Goal: Information Seeking & Learning: Learn about a topic

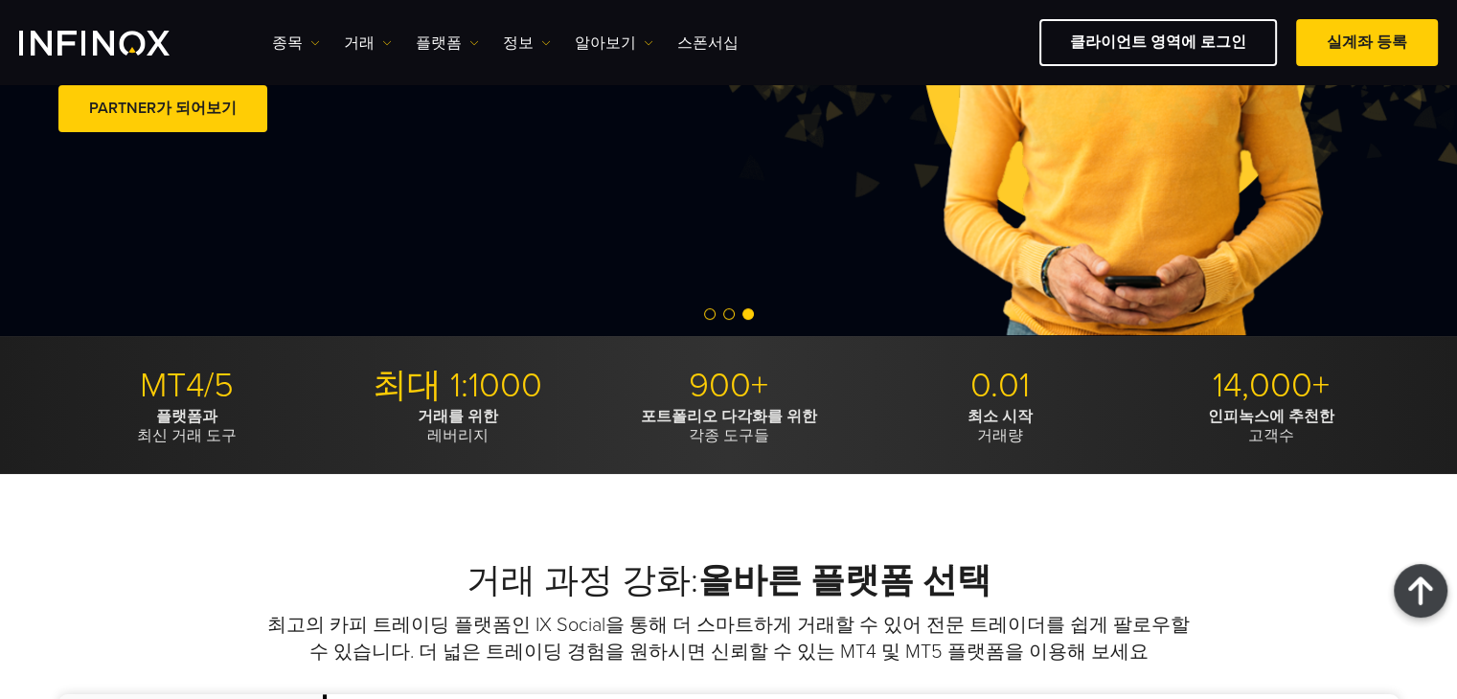
scroll to position [287, 0]
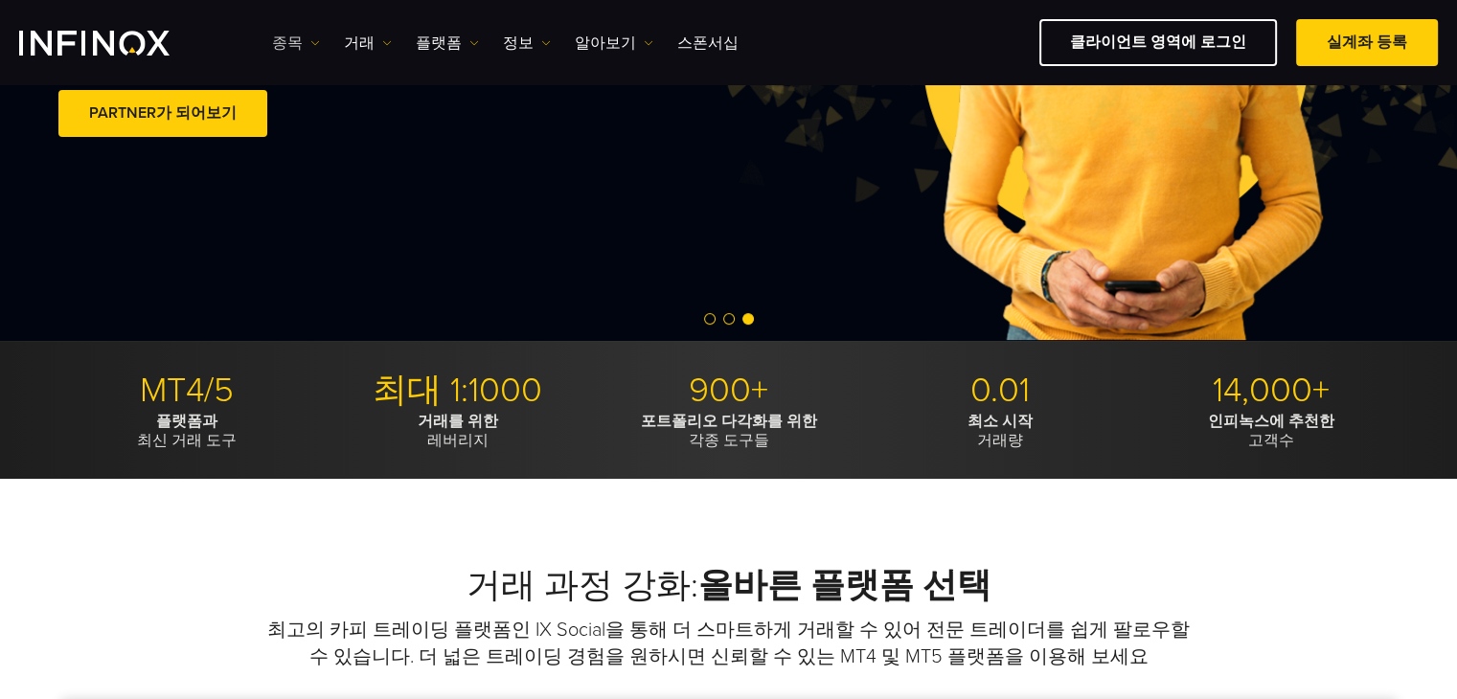
click at [287, 39] on link "종목" at bounding box center [296, 43] width 48 height 23
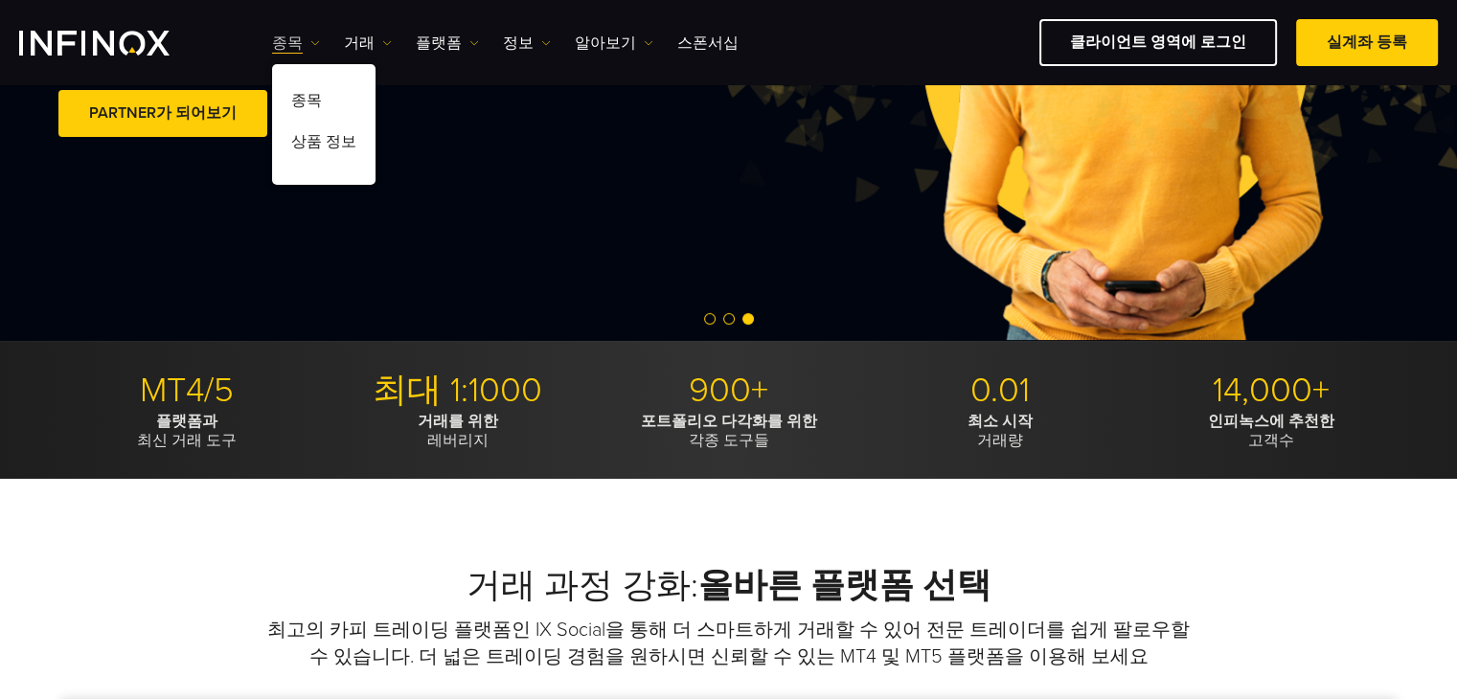
scroll to position [0, 0]
click at [367, 43] on link "거래" at bounding box center [368, 43] width 48 height 23
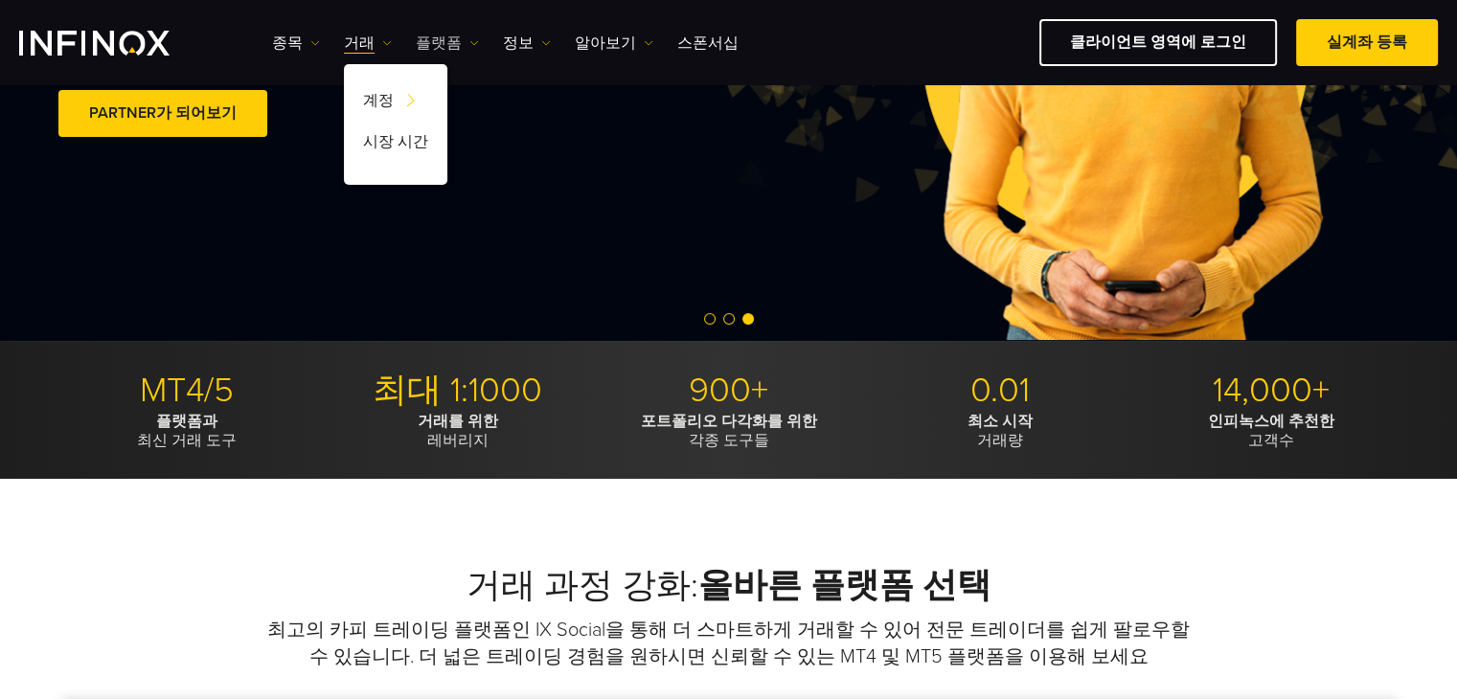
click at [452, 32] on link "플랫폼" at bounding box center [447, 43] width 63 height 23
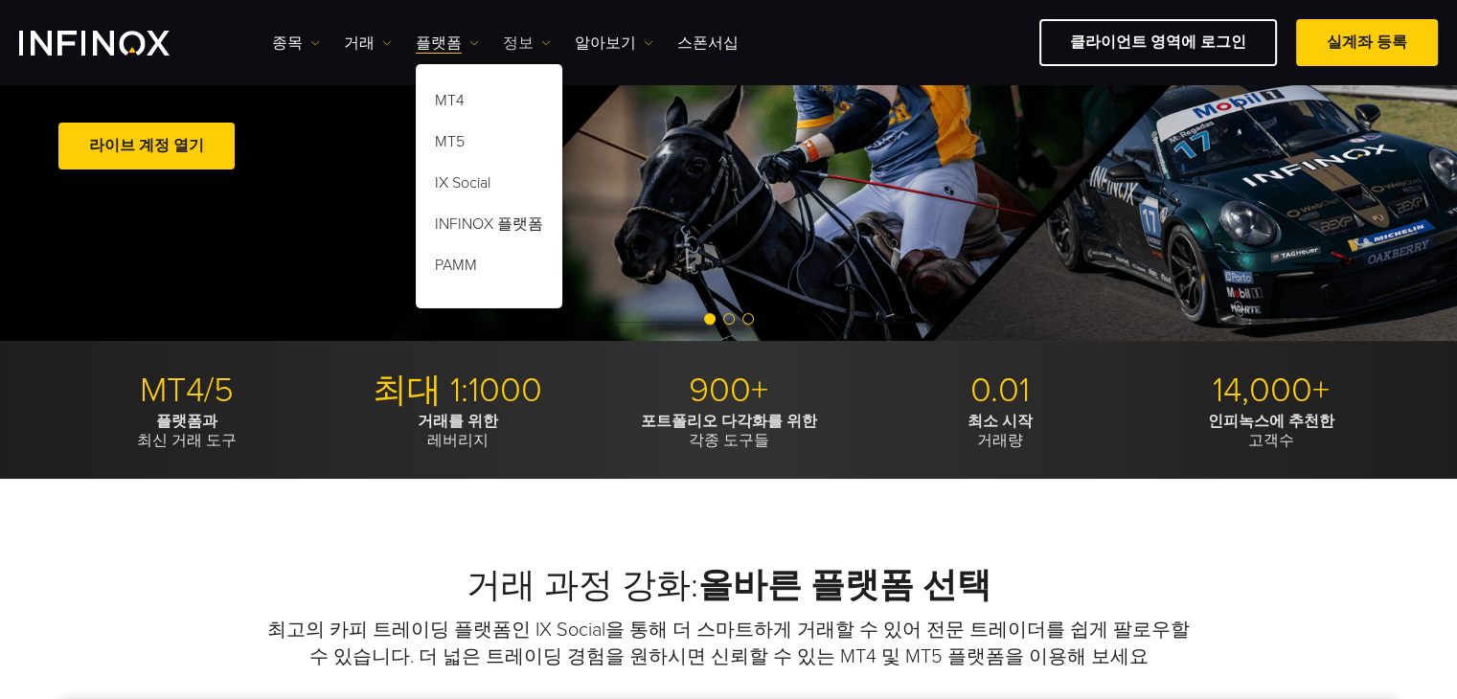
click at [514, 39] on link "정보" at bounding box center [527, 43] width 48 height 23
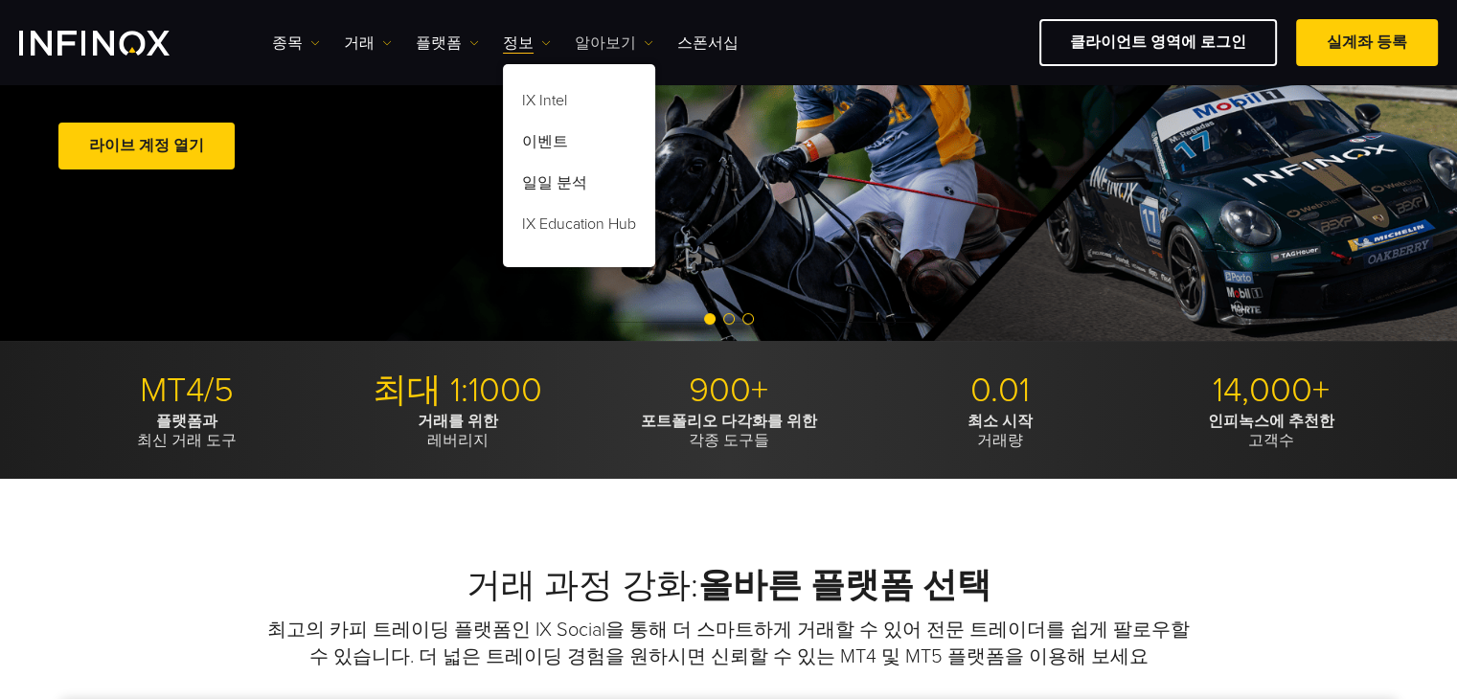
click at [586, 38] on link "알아보기" at bounding box center [614, 43] width 79 height 23
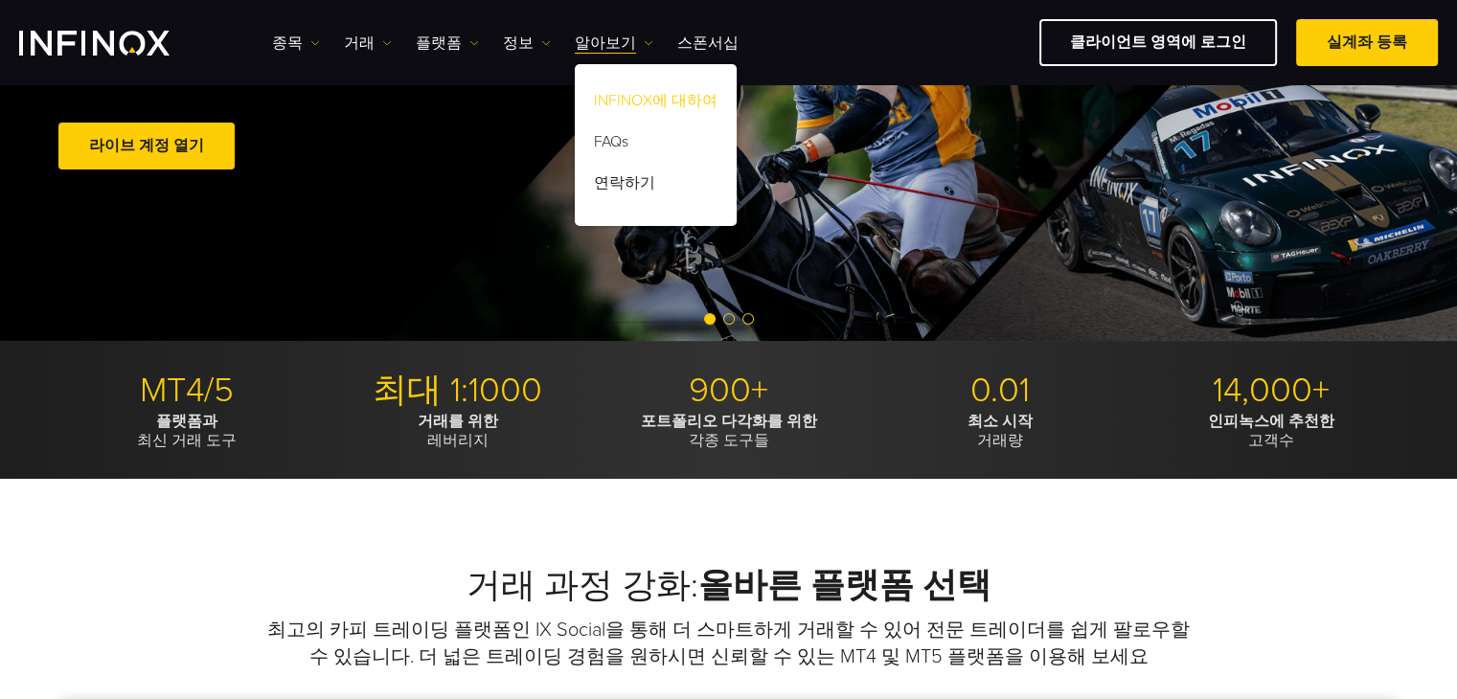
click at [632, 102] on link "INFINOX에 대하여" at bounding box center [656, 103] width 162 height 41
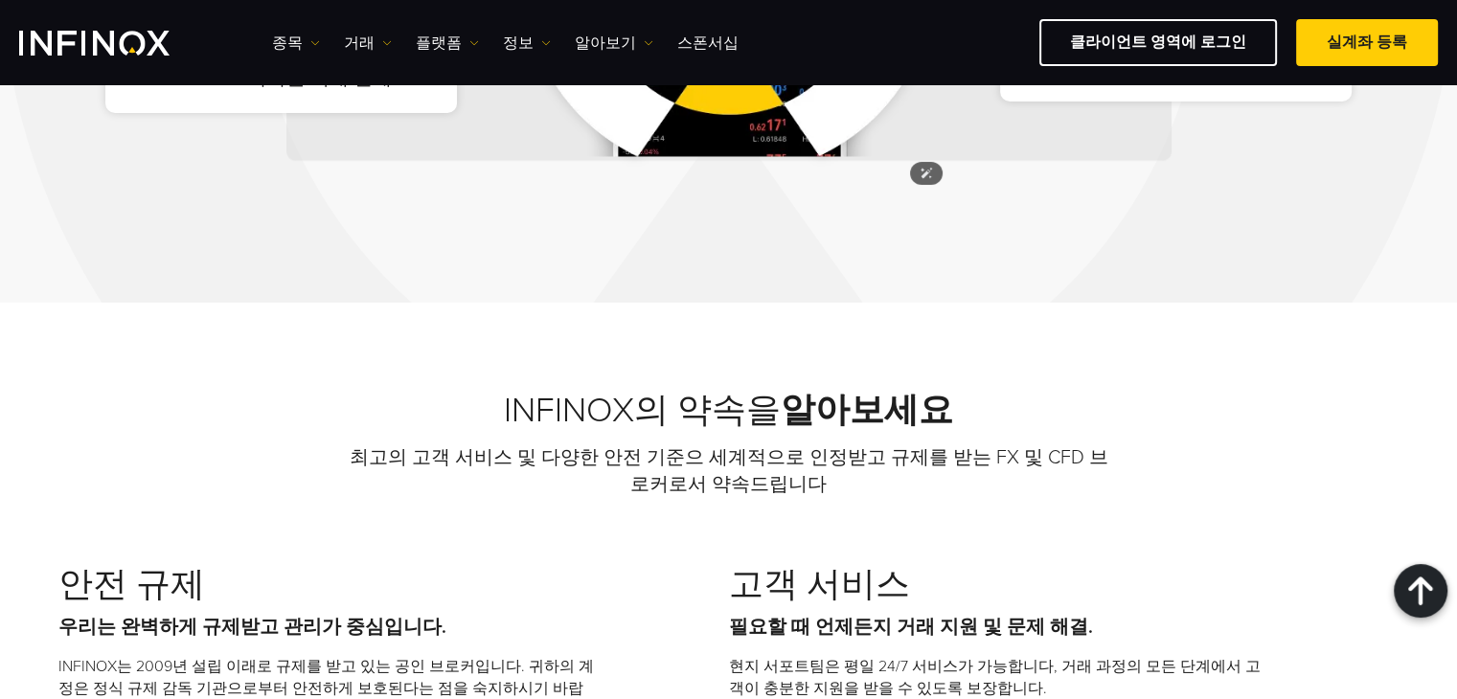
scroll to position [1820, 0]
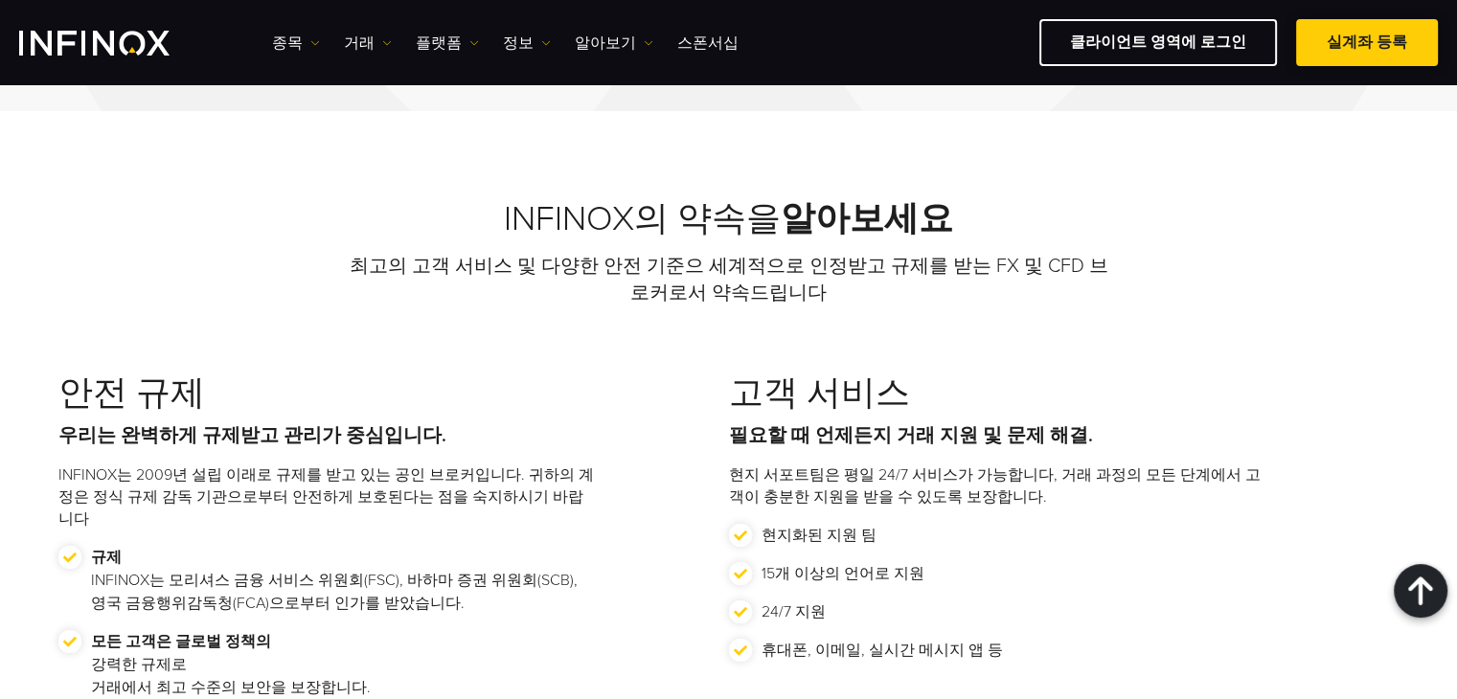
click at [1381, 42] on link "실계좌 등록" at bounding box center [1367, 42] width 142 height 47
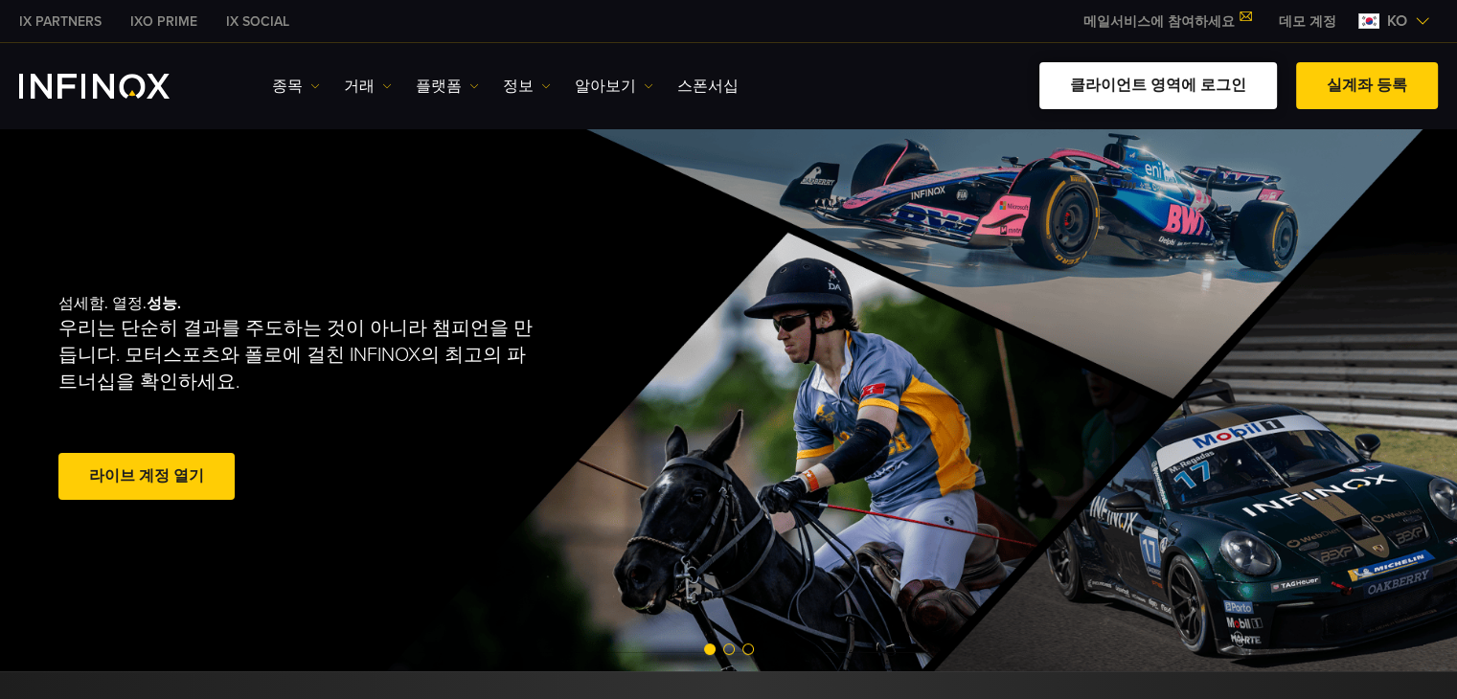
click at [1161, 79] on link "클라이언트 영역에 로그인" at bounding box center [1158, 85] width 238 height 47
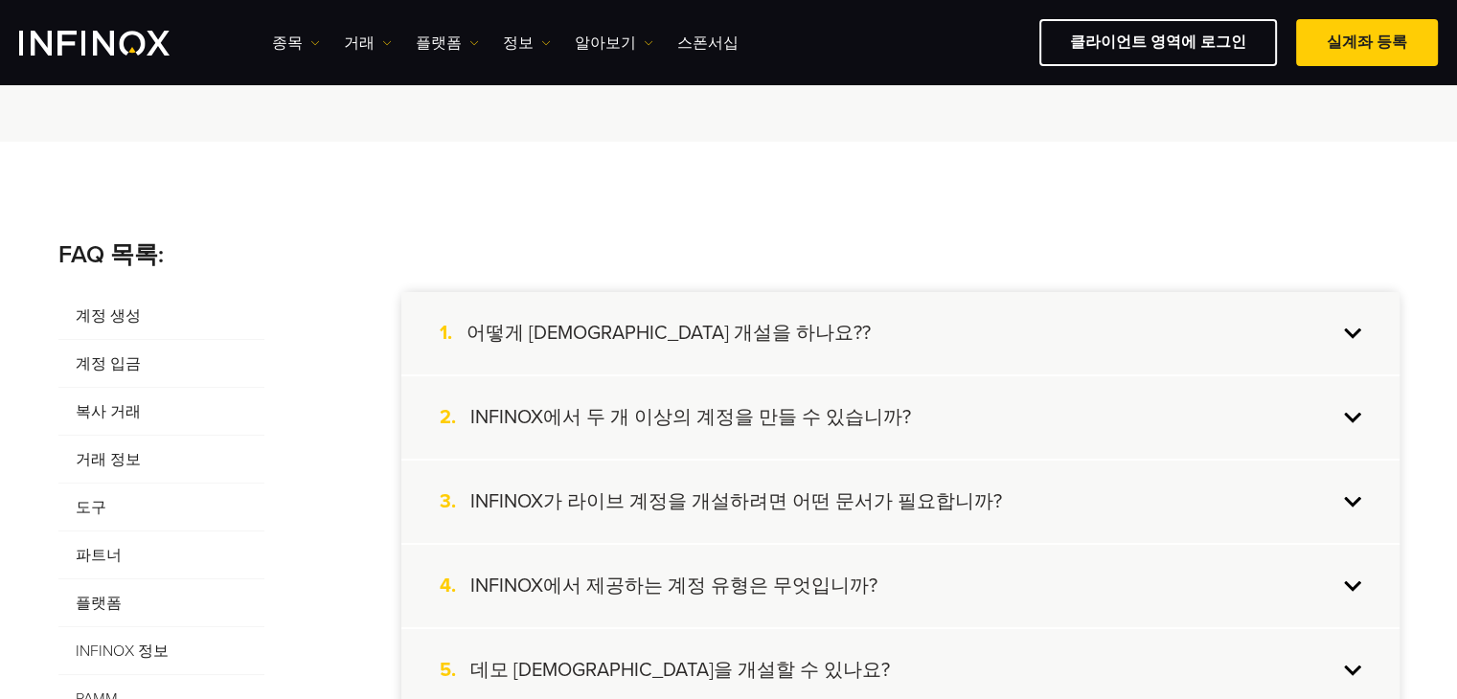
scroll to position [287, 0]
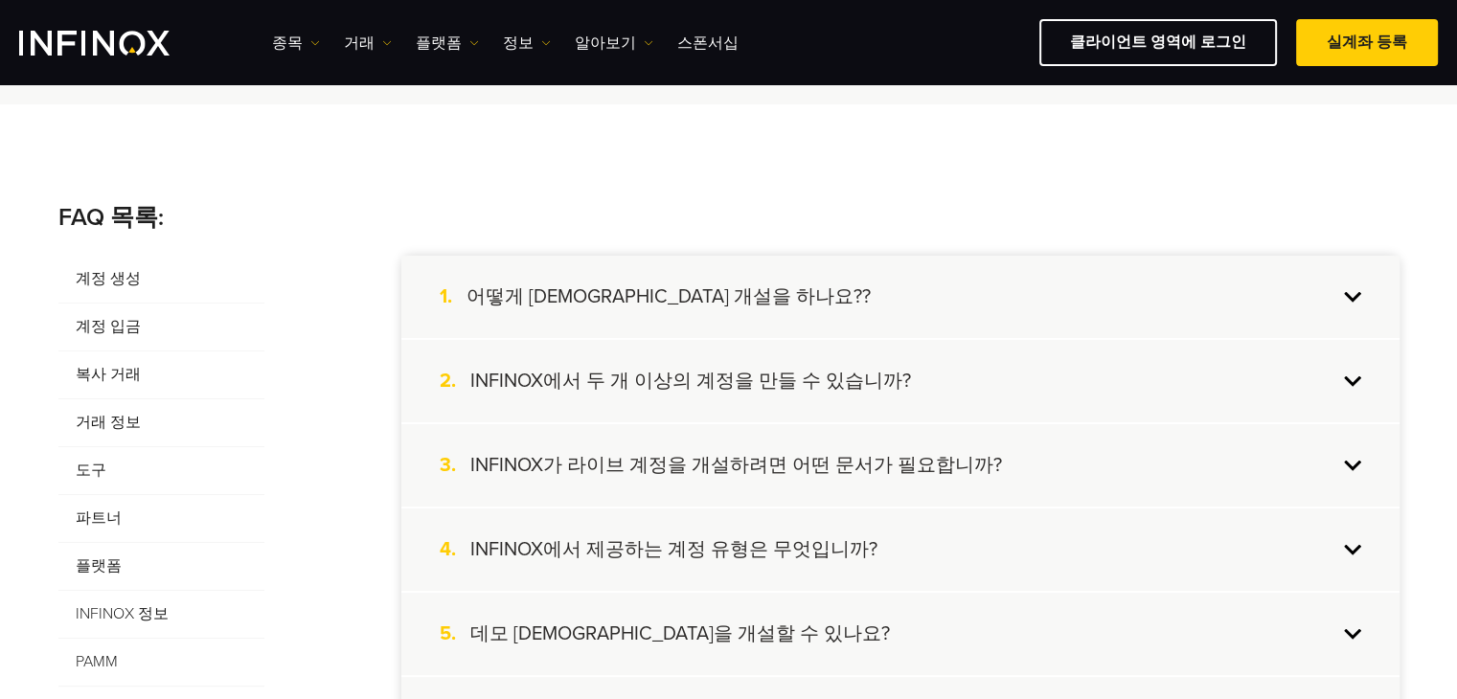
click at [696, 381] on h4 "INFINOX에서 두 개 이상의 계정을 만들 수 있습니까?" at bounding box center [690, 381] width 441 height 25
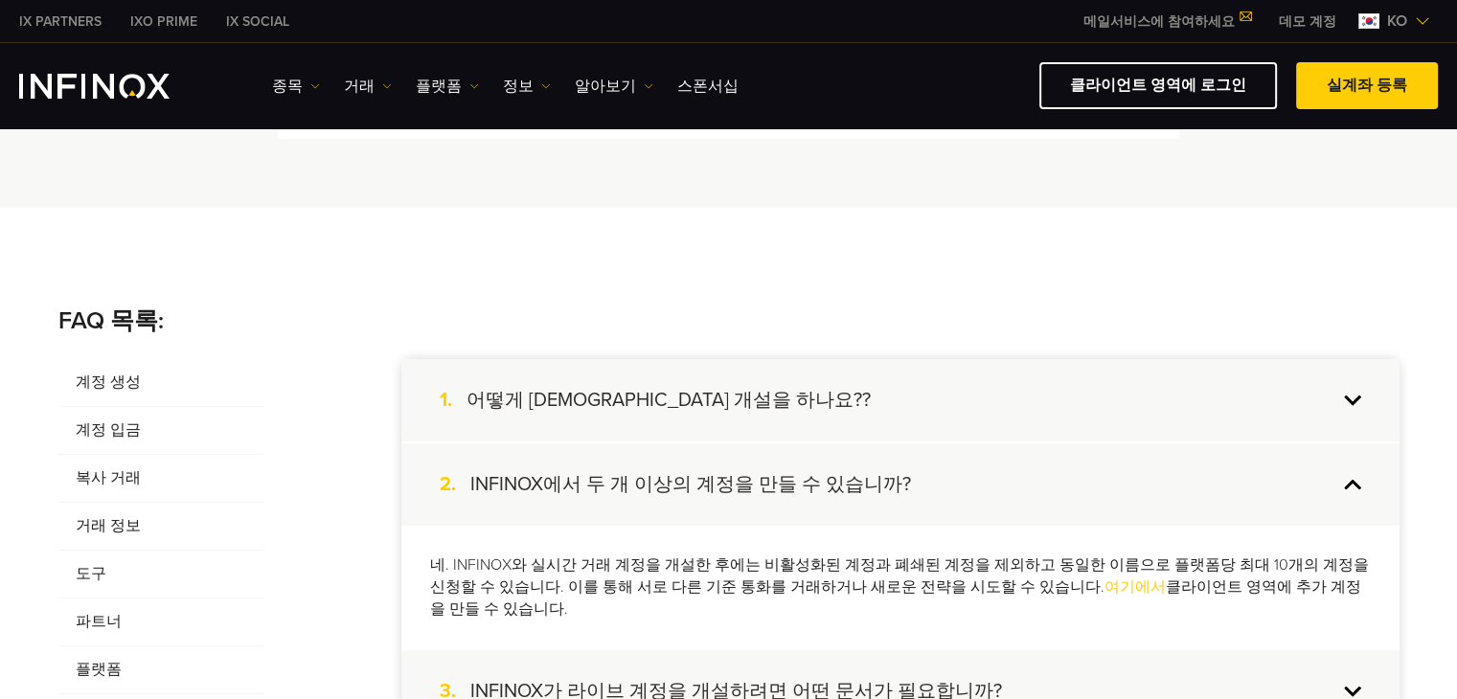
scroll to position [0, 0]
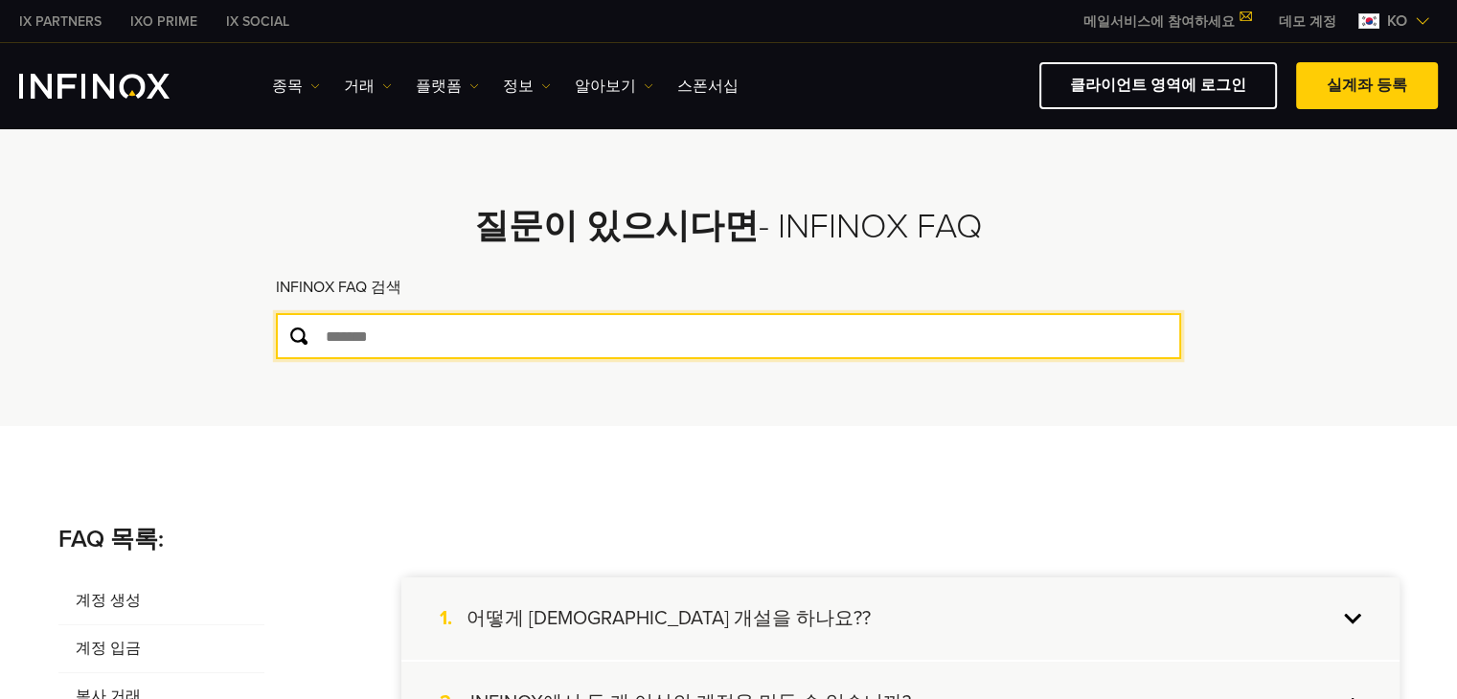
click at [455, 344] on input "text" at bounding box center [728, 336] width 905 height 46
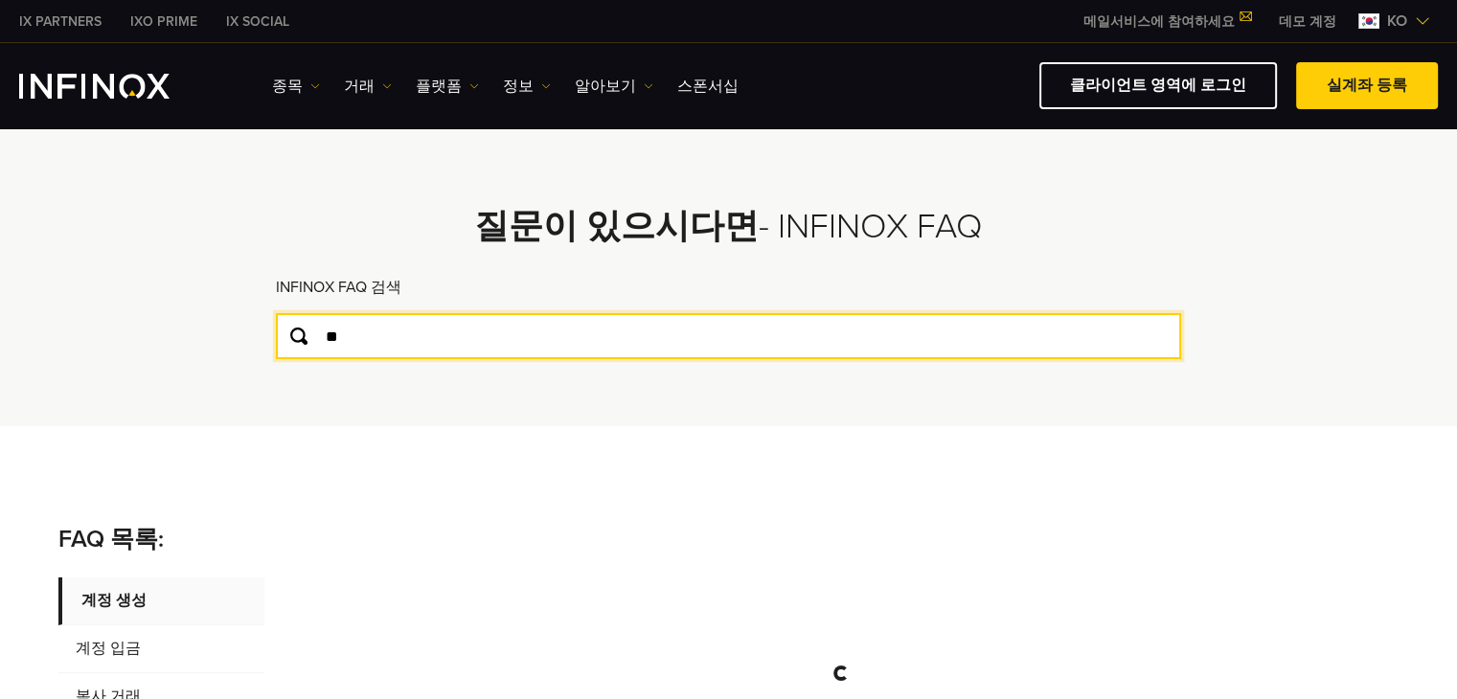
click at [455, 344] on input "**" at bounding box center [728, 336] width 905 height 46
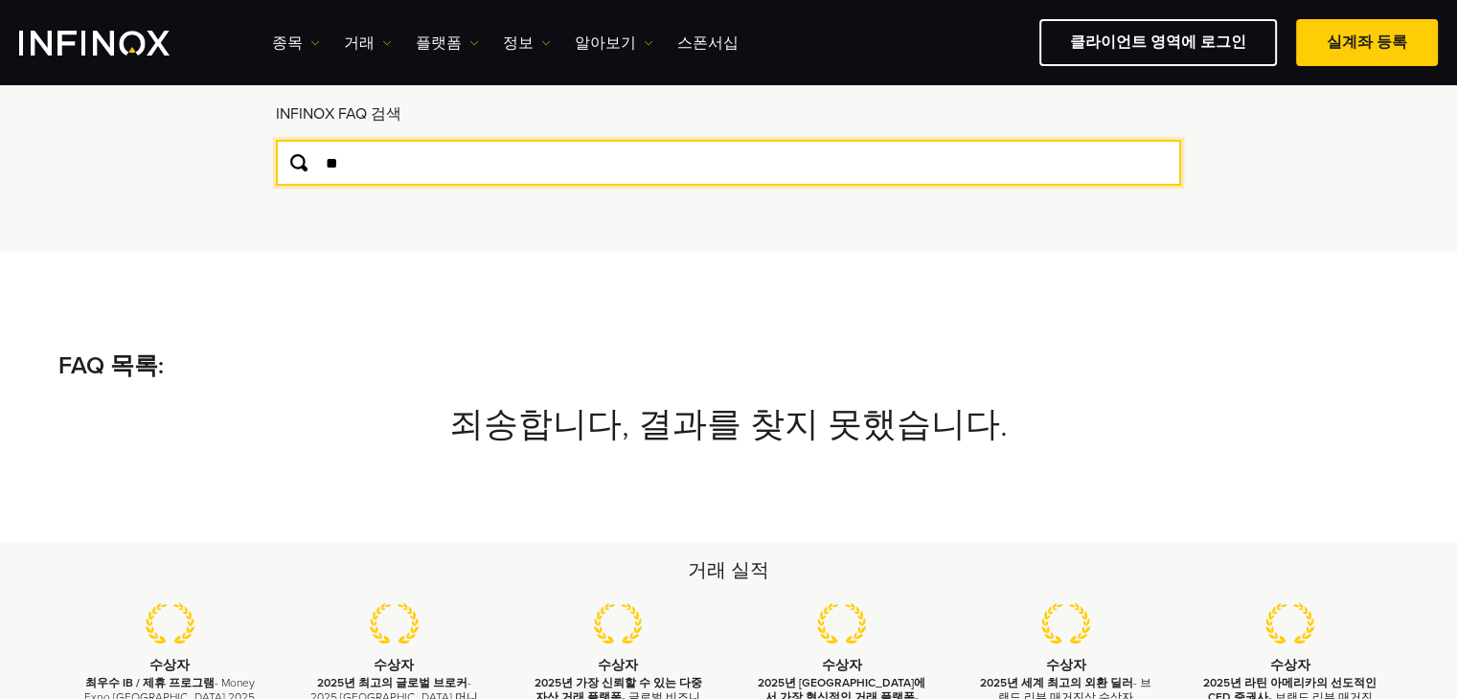
scroll to position [96, 0]
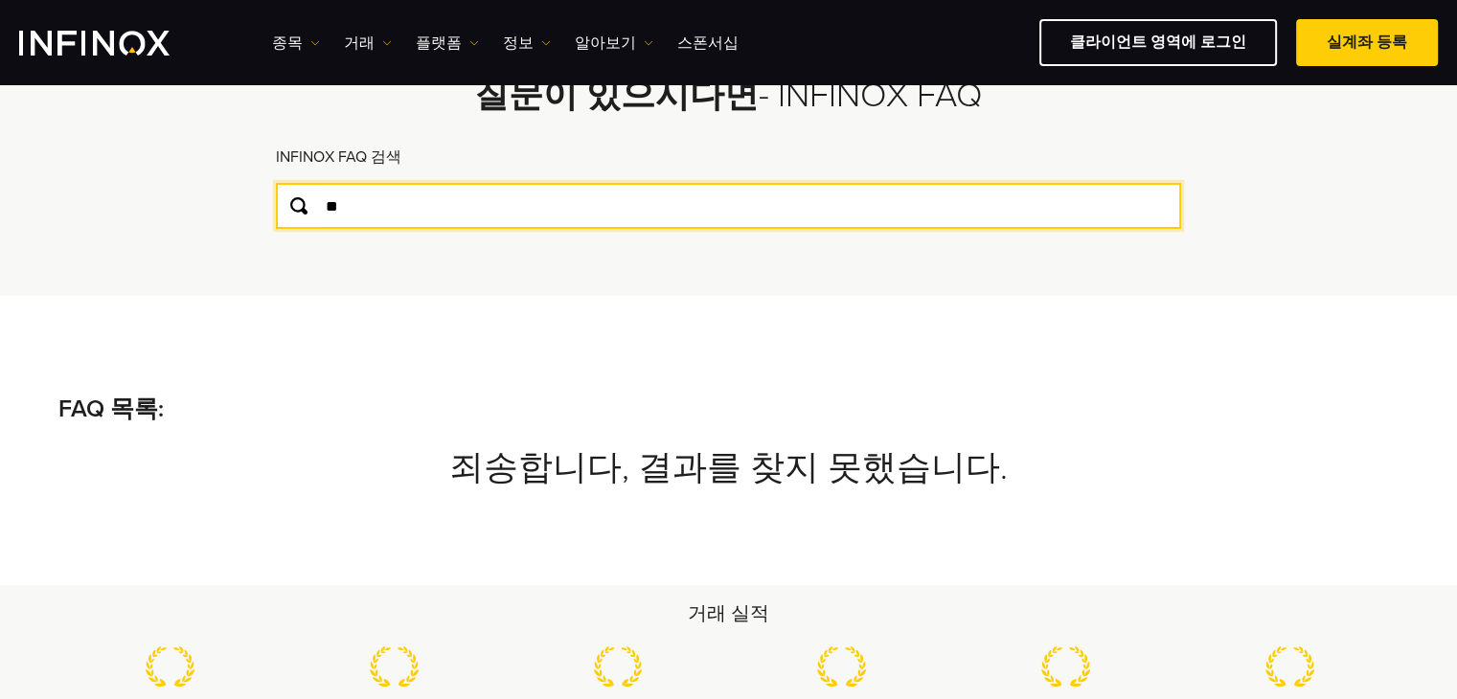
type input "*"
type input "***"
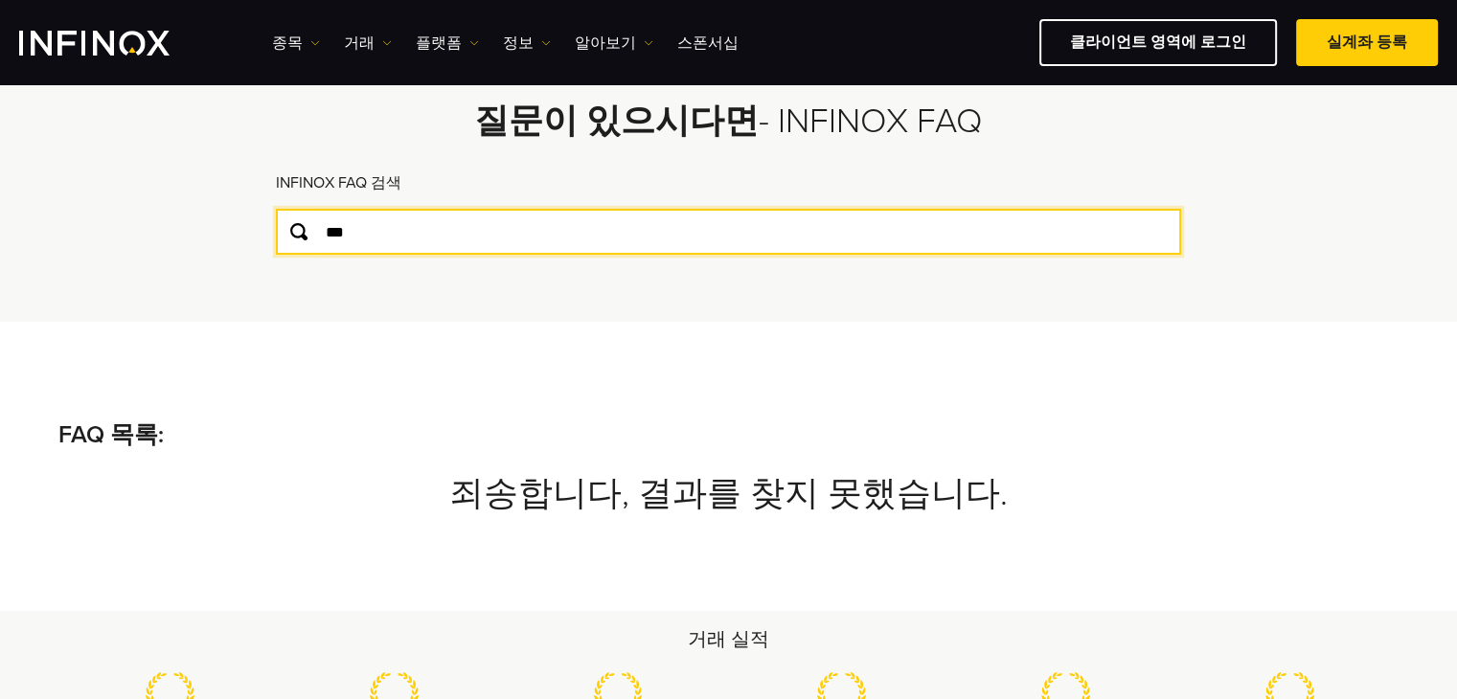
scroll to position [0, 0]
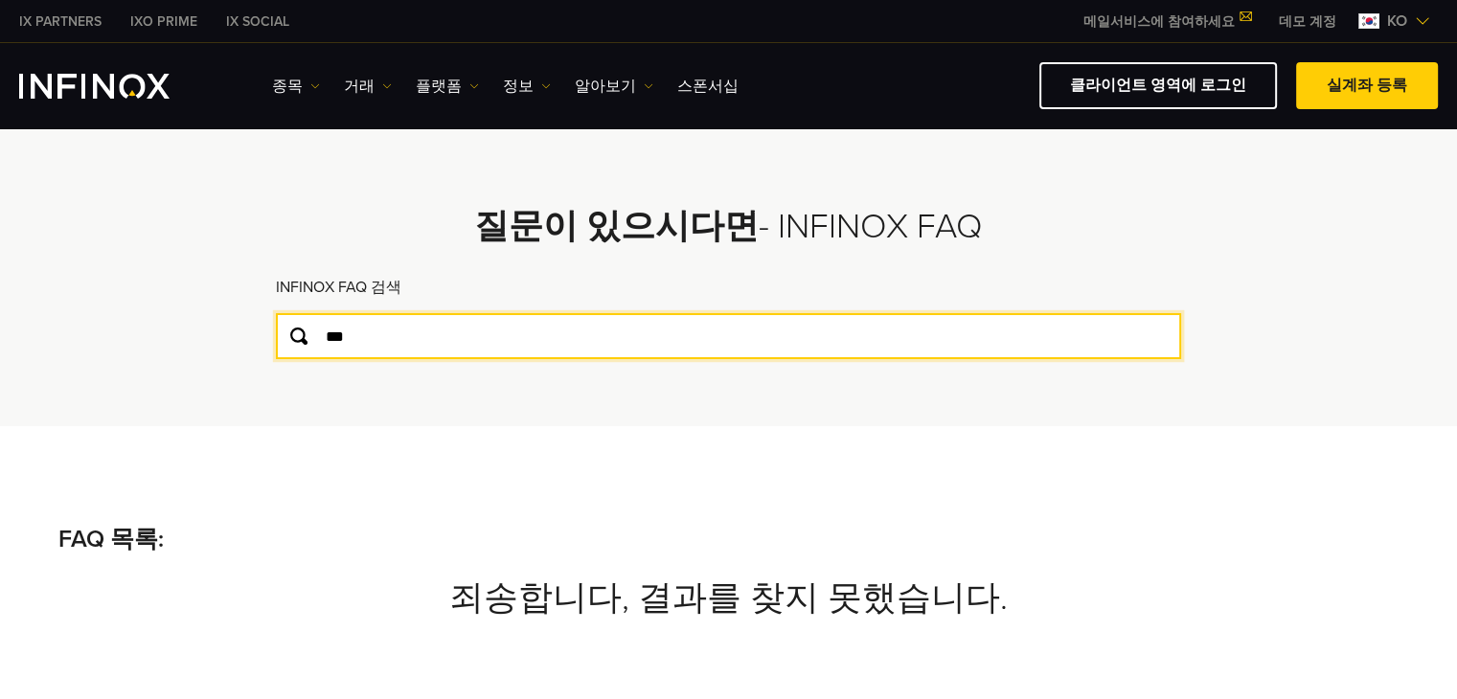
click at [433, 333] on input "***" at bounding box center [728, 336] width 905 height 46
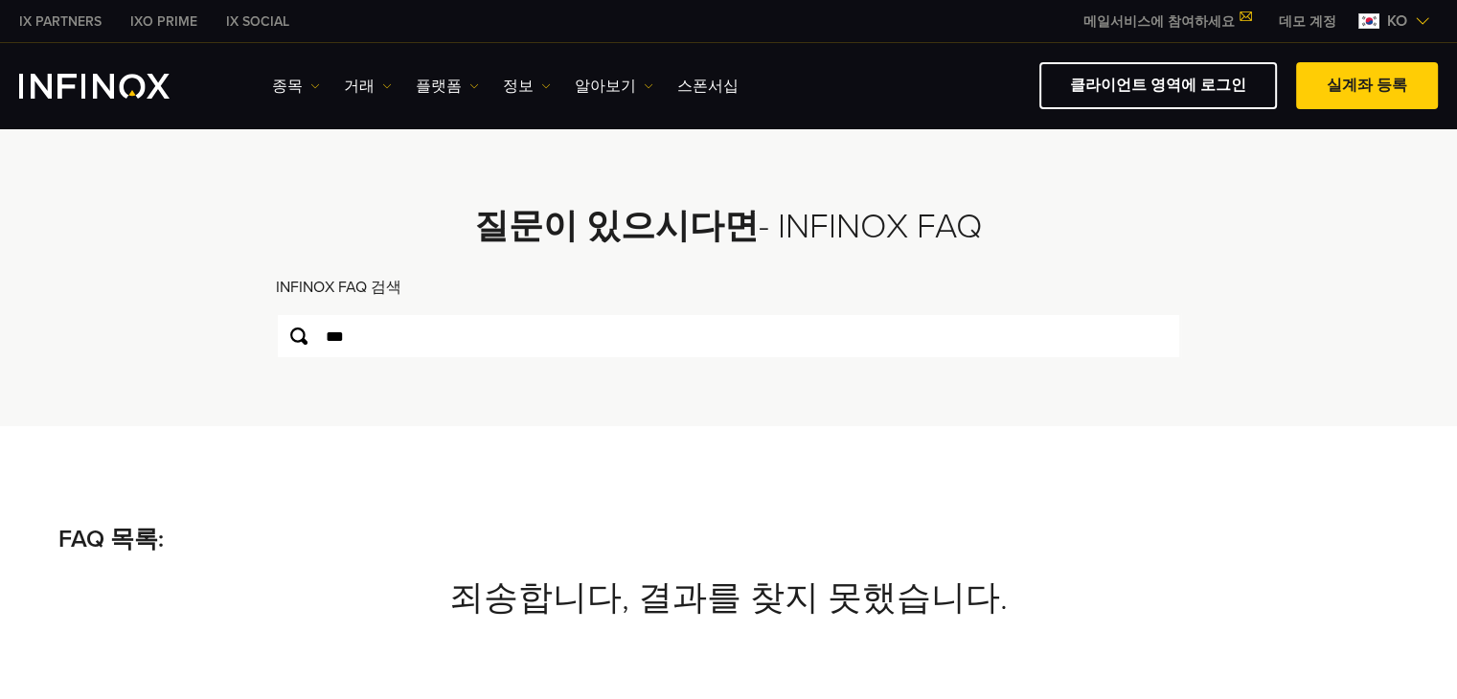
click at [84, 84] on img "INFINOX Logo" at bounding box center [94, 86] width 150 height 25
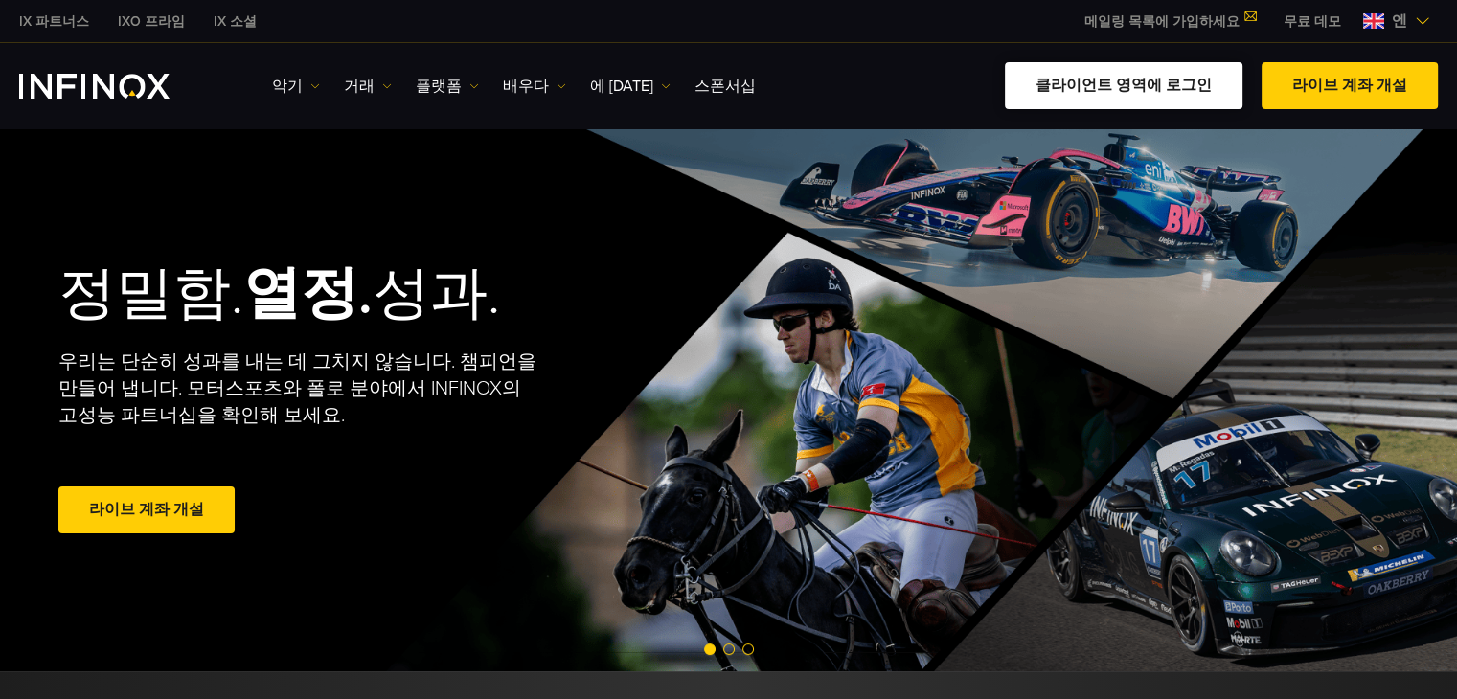
click at [1158, 91] on font "클라이언트 영역에 로그인" at bounding box center [1123, 85] width 176 height 19
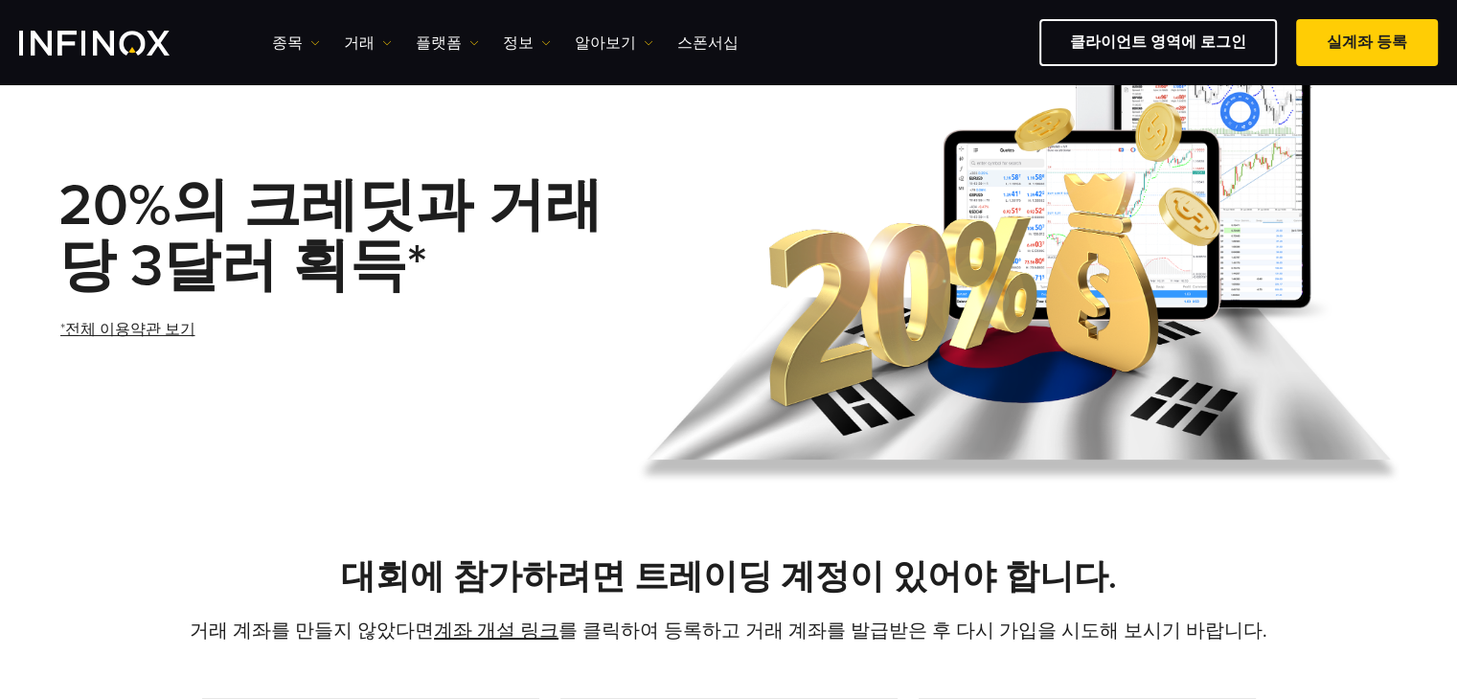
scroll to position [96, 0]
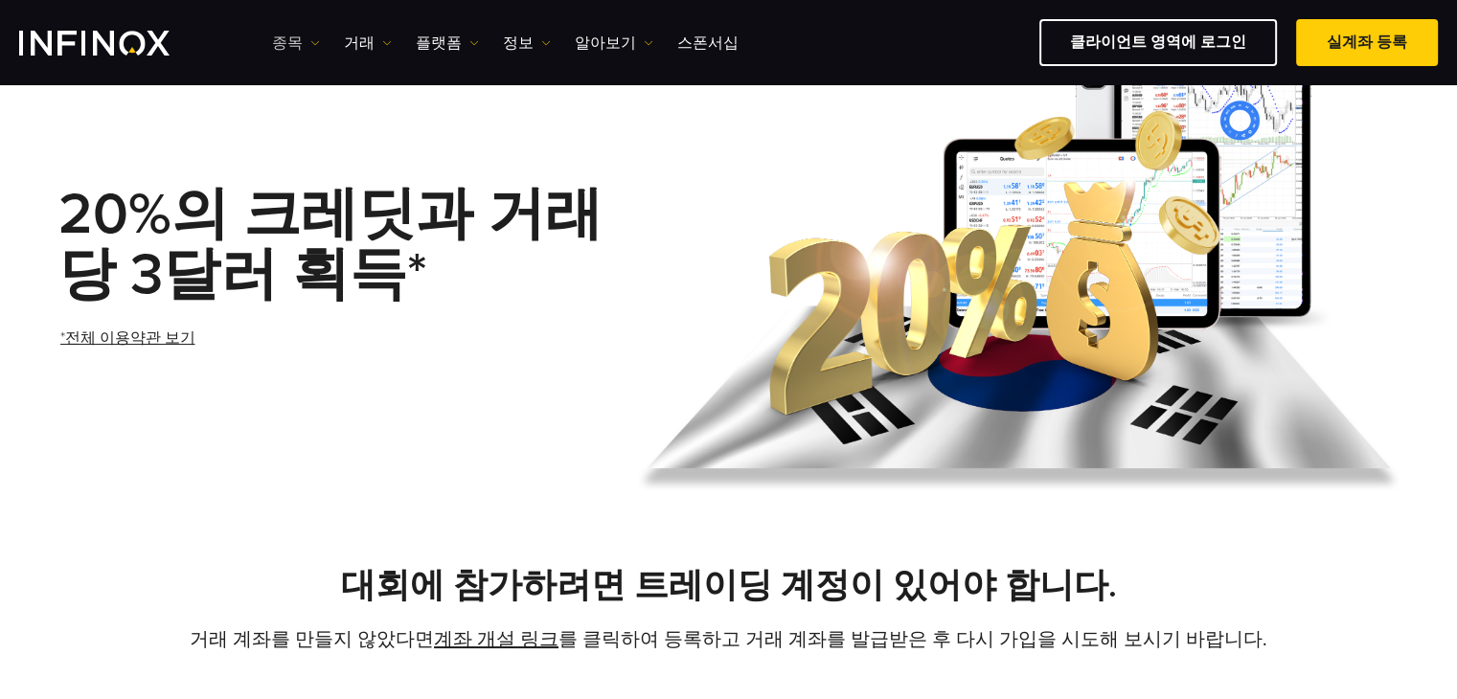
click at [294, 43] on link "종목" at bounding box center [296, 43] width 48 height 23
click at [356, 47] on link "거래" at bounding box center [368, 43] width 48 height 23
click at [416, 45] on link "플랫폼" at bounding box center [447, 43] width 63 height 23
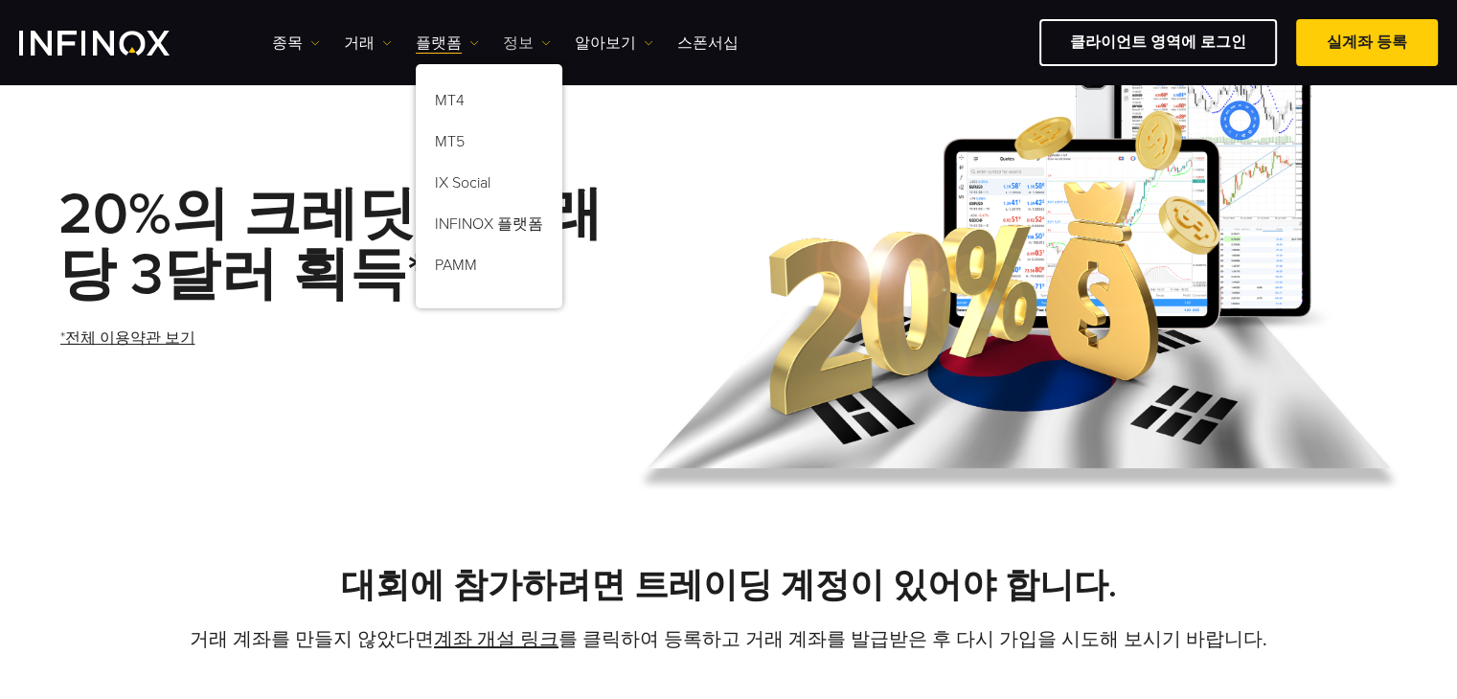
click at [513, 39] on link "정보" at bounding box center [527, 43] width 48 height 23
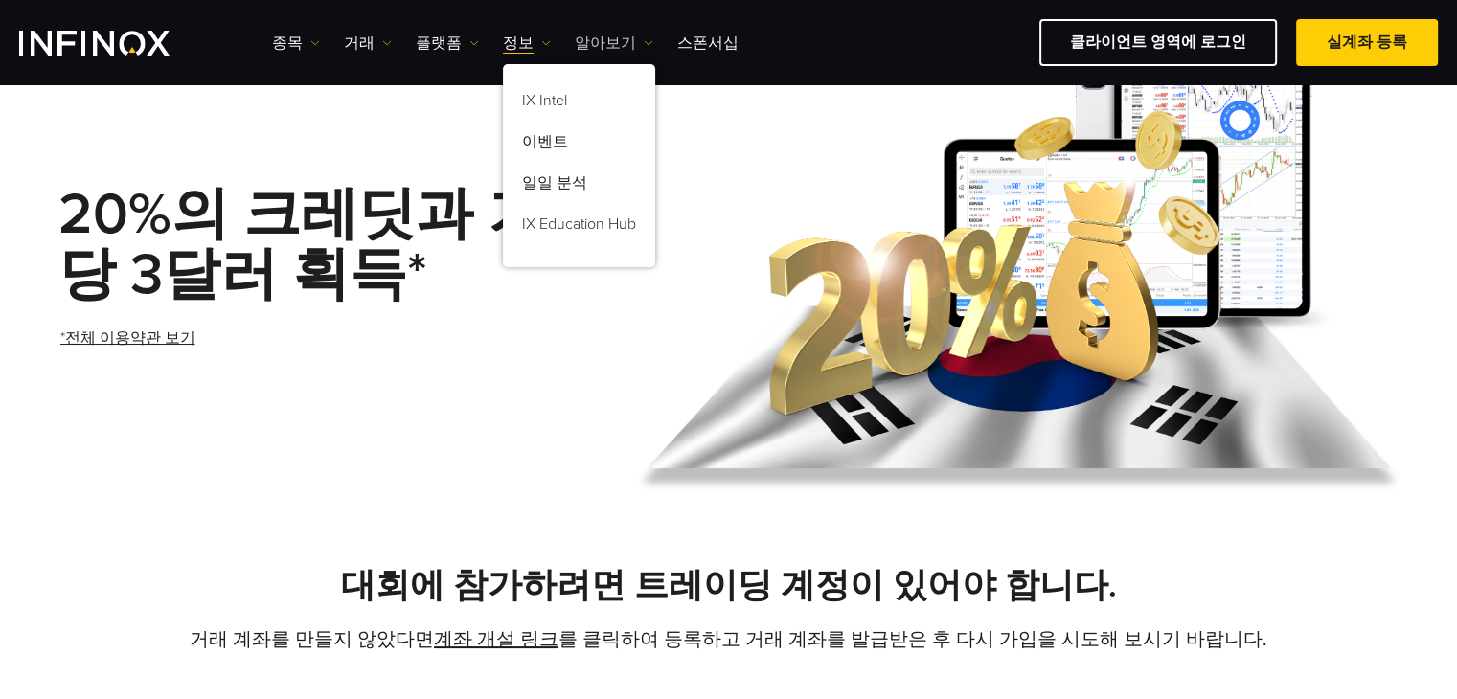
click at [576, 36] on link "알아보기" at bounding box center [614, 43] width 79 height 23
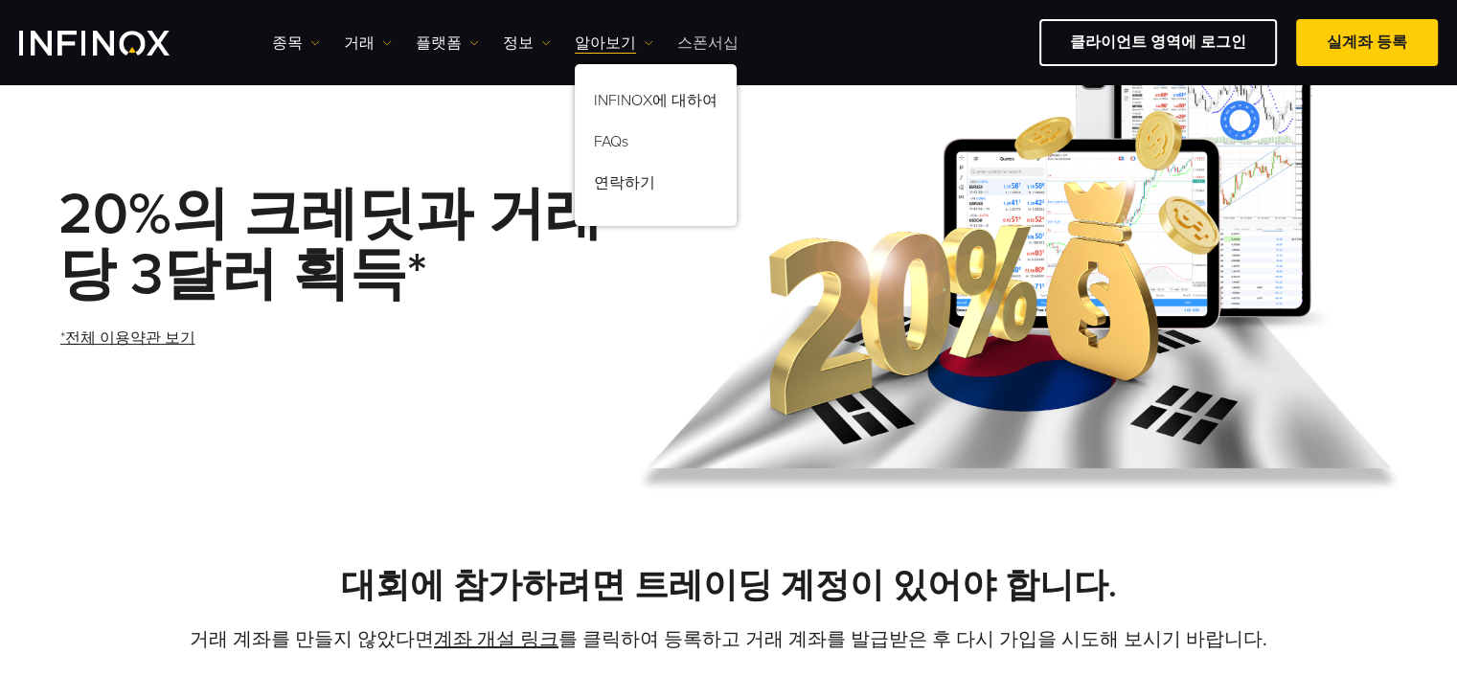
click at [694, 40] on link "스폰서십" at bounding box center [707, 43] width 61 height 23
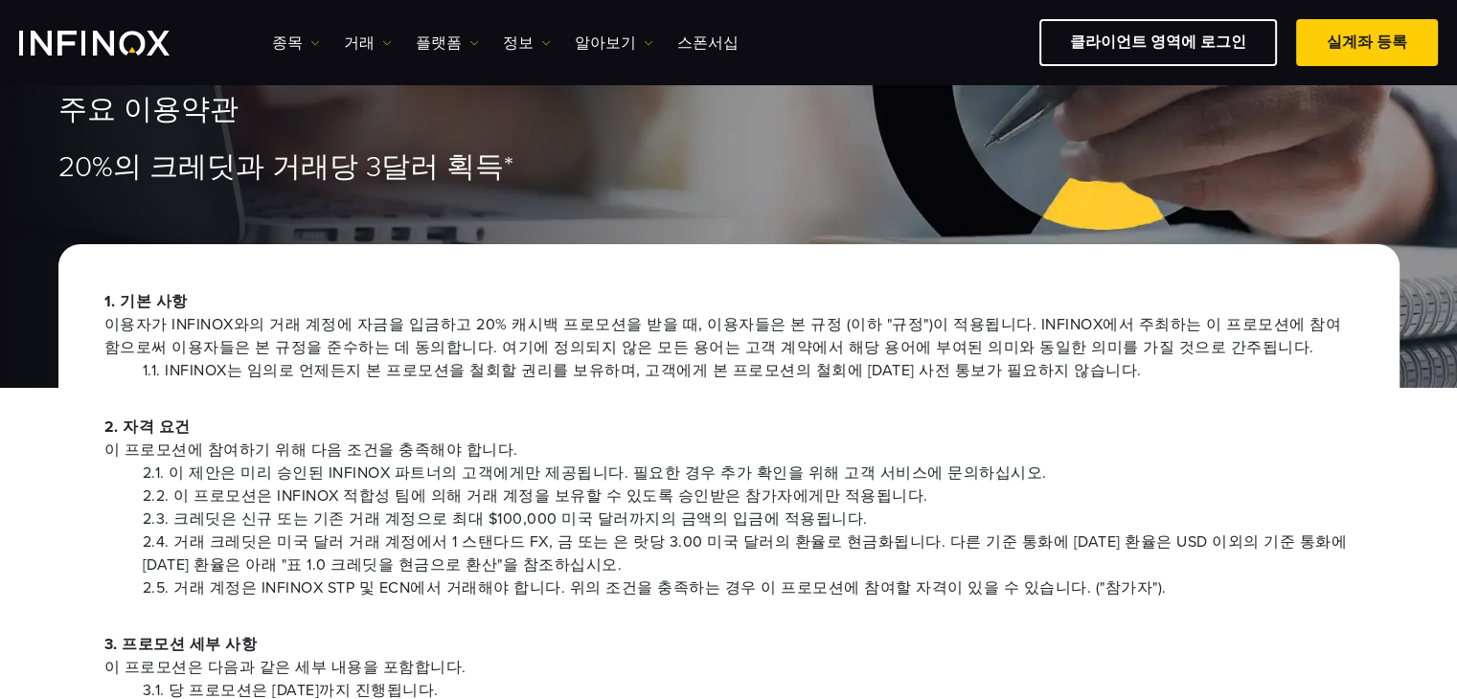
scroll to position [192, 0]
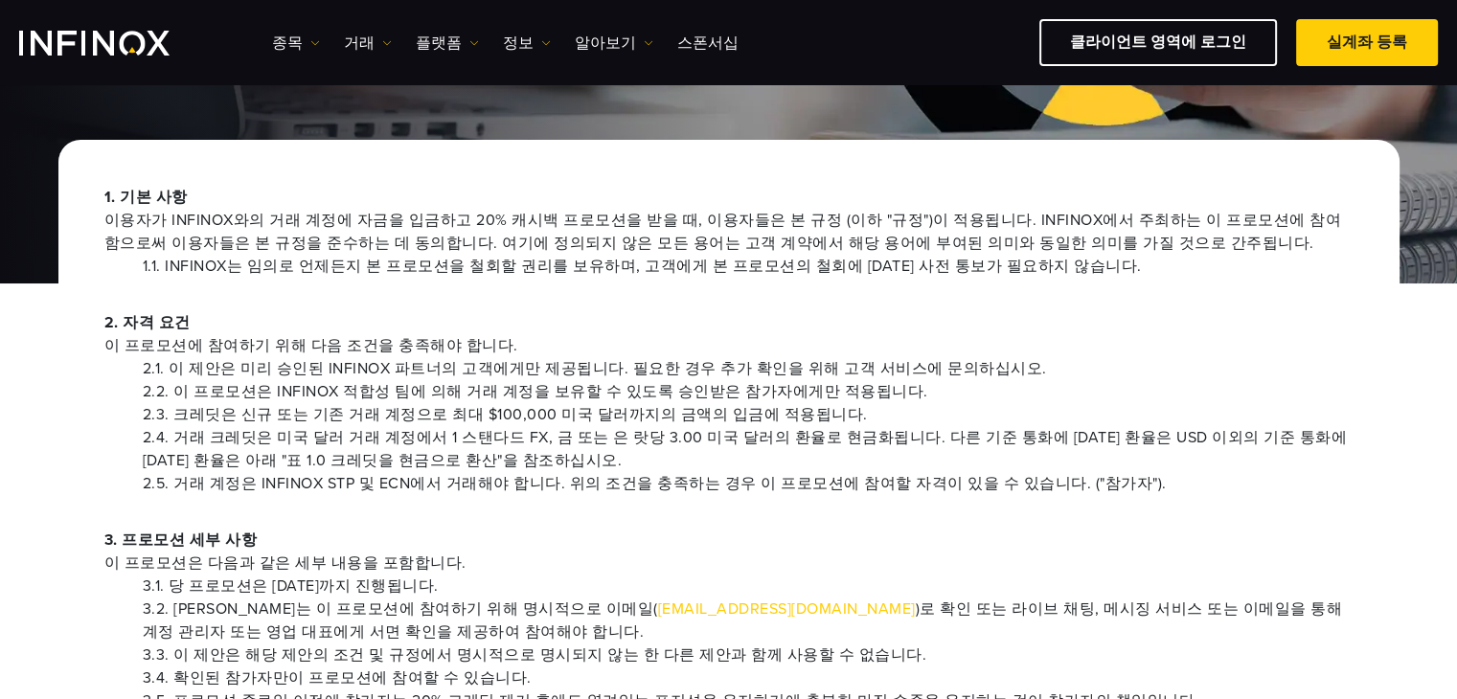
click at [468, 240] on span "이용자가 INFINOX와의 거래 계정에 자금을 입금하고 20% 캐시백 프로모션을 받을 때, 이용자들은 본 규정 (이하 "규정")이 적용됩니다.…" at bounding box center [728, 232] width 1249 height 46
